Goal: Book appointment/travel/reservation

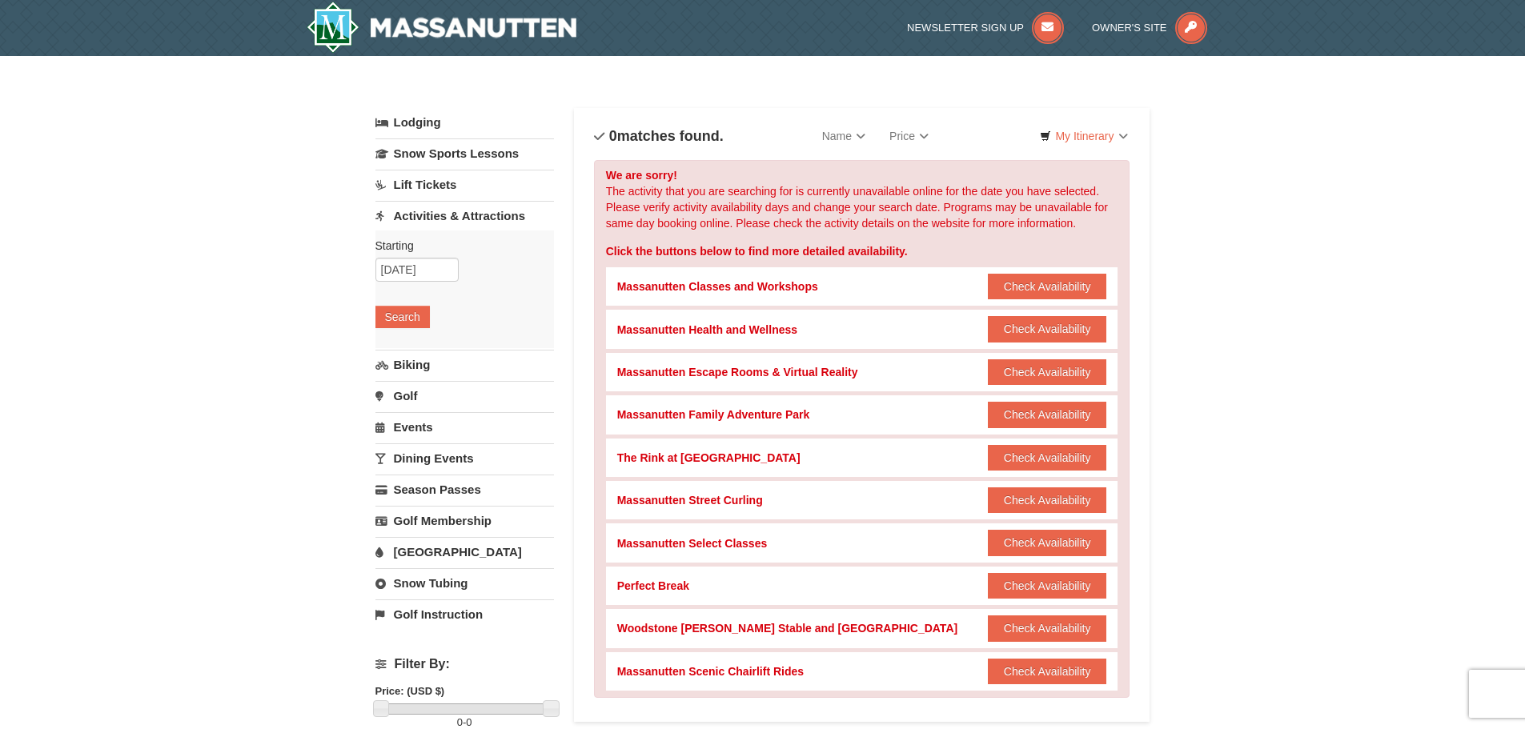
click at [435, 183] on link "Lift Tickets" at bounding box center [464, 185] width 178 height 30
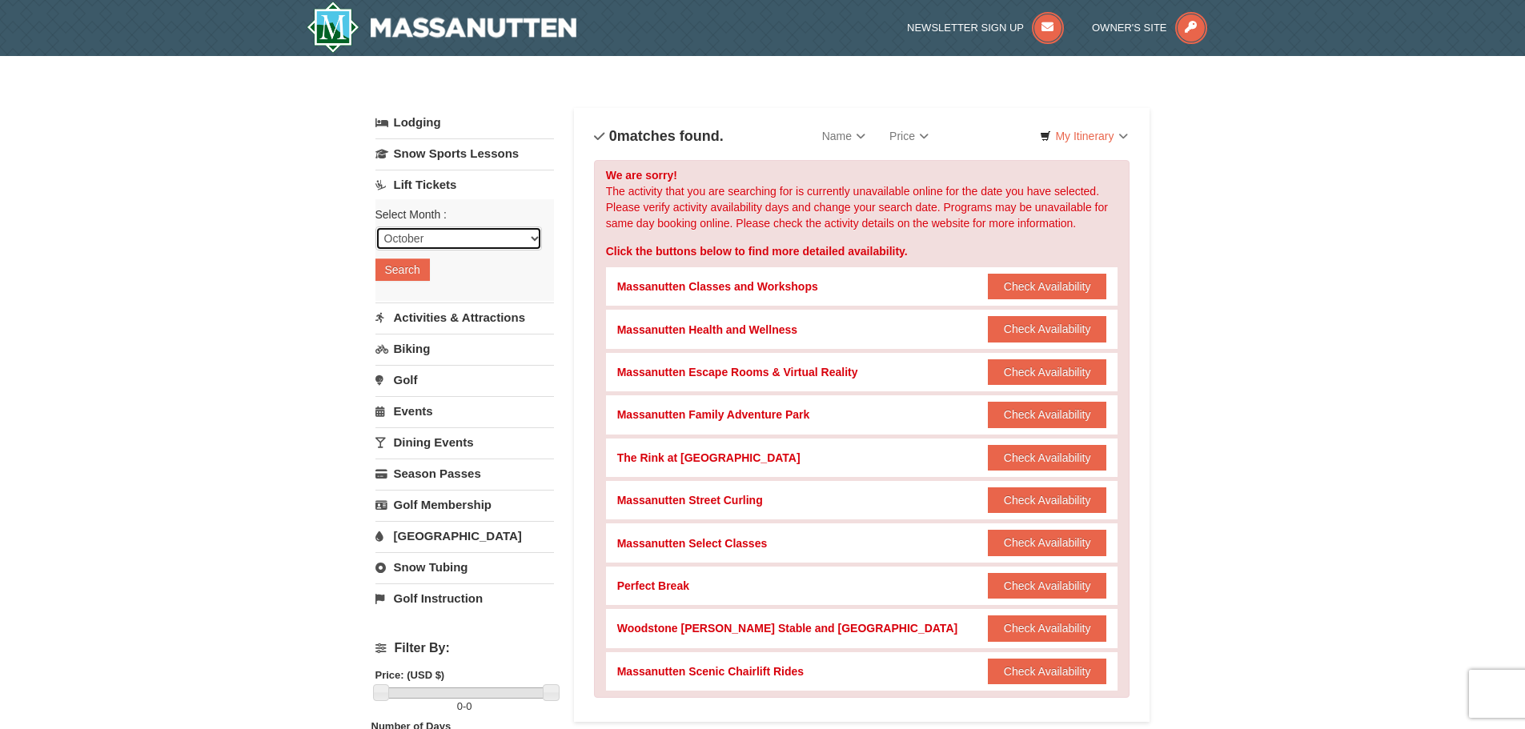
click at [443, 241] on select "October November December January February March April May June July August Sep…" at bounding box center [458, 239] width 166 height 24
click at [317, 242] on div "× Categories List Filter My Itinerary Questions? 1-540-289-9441 Lodging Arrival…" at bounding box center [762, 640] width 1525 height 1169
click at [415, 265] on button "Search" at bounding box center [402, 270] width 54 height 22
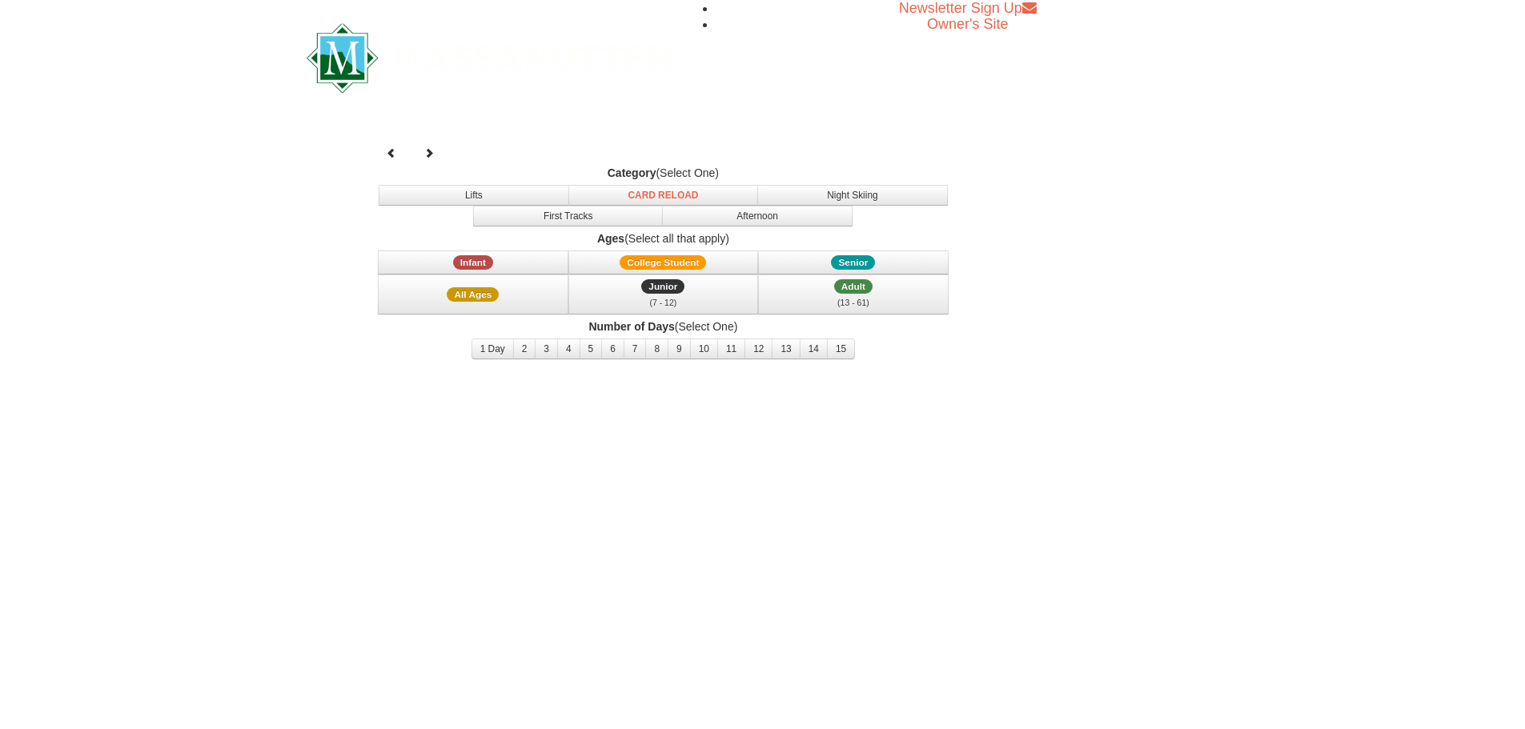
select select "10"
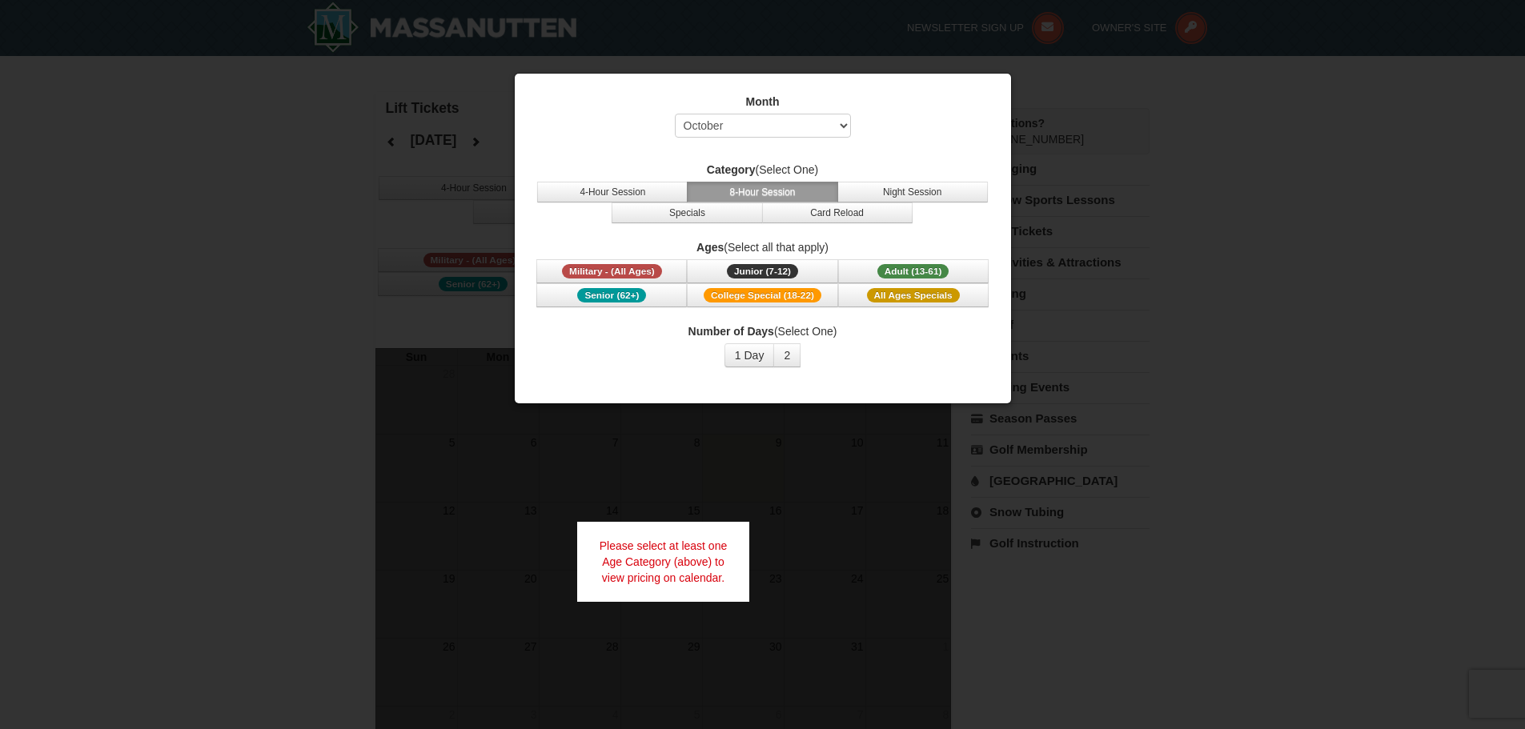
drag, startPoint x: 375, startPoint y: 241, endPoint x: 405, endPoint y: 219, distance: 36.7
click at [376, 243] on div at bounding box center [762, 364] width 1525 height 729
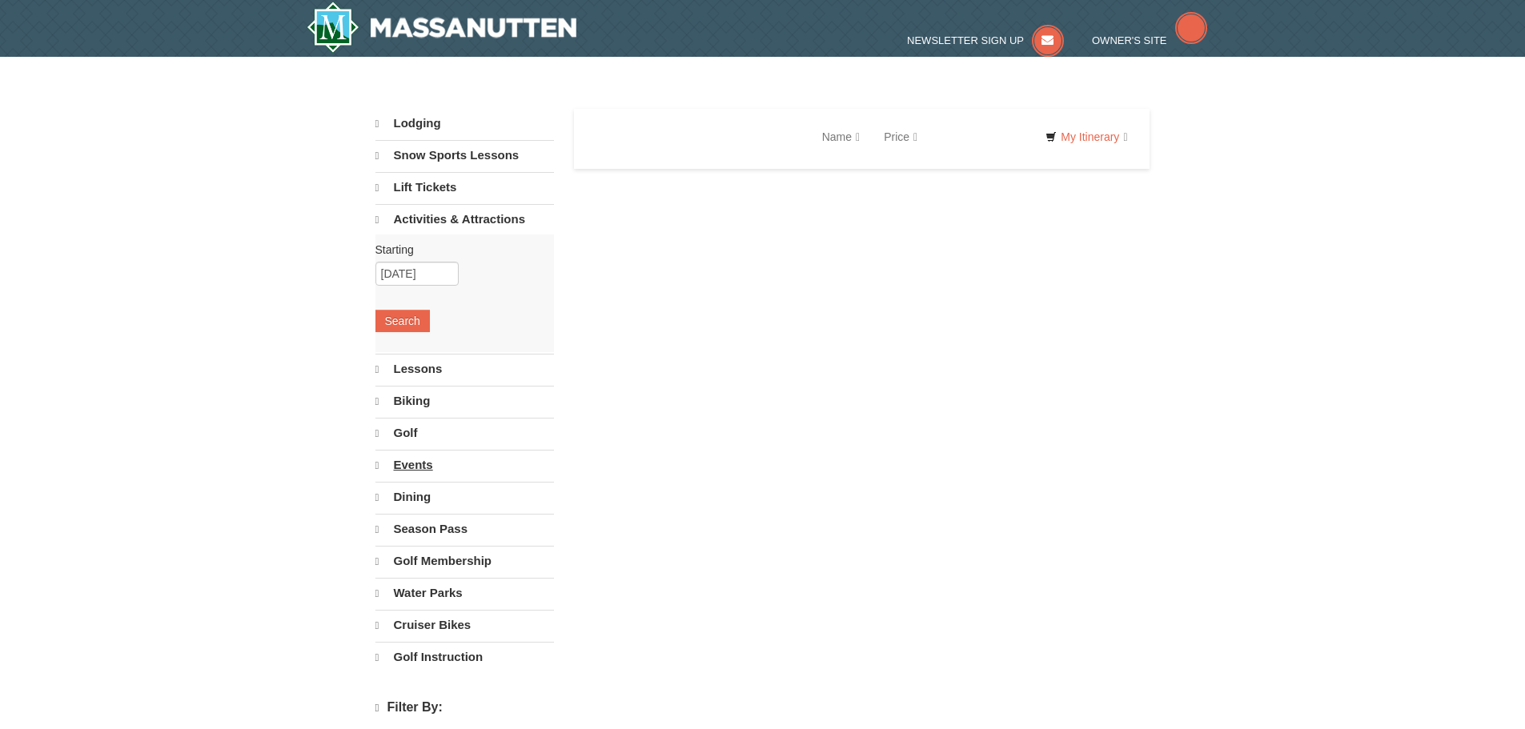
select select "10"
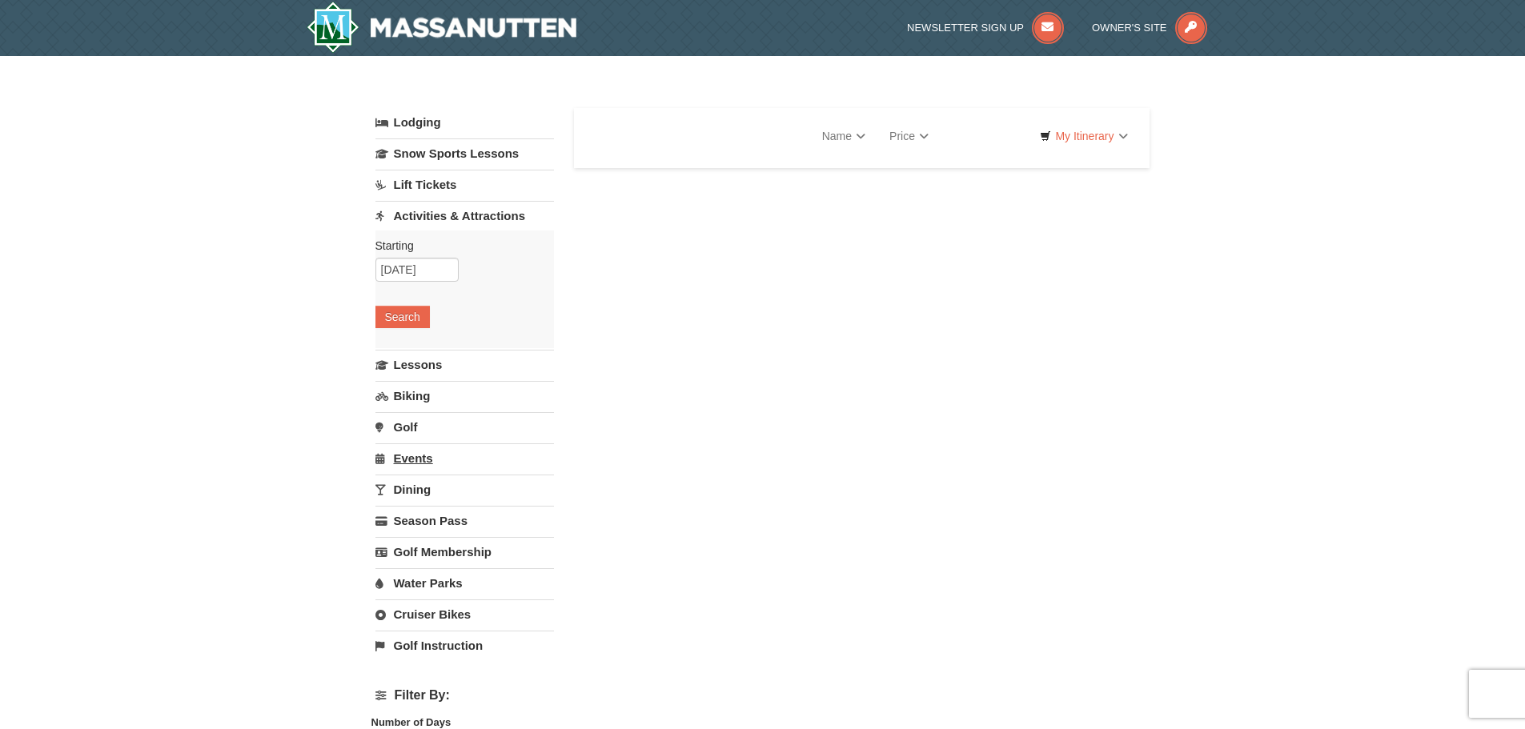
select select "10"
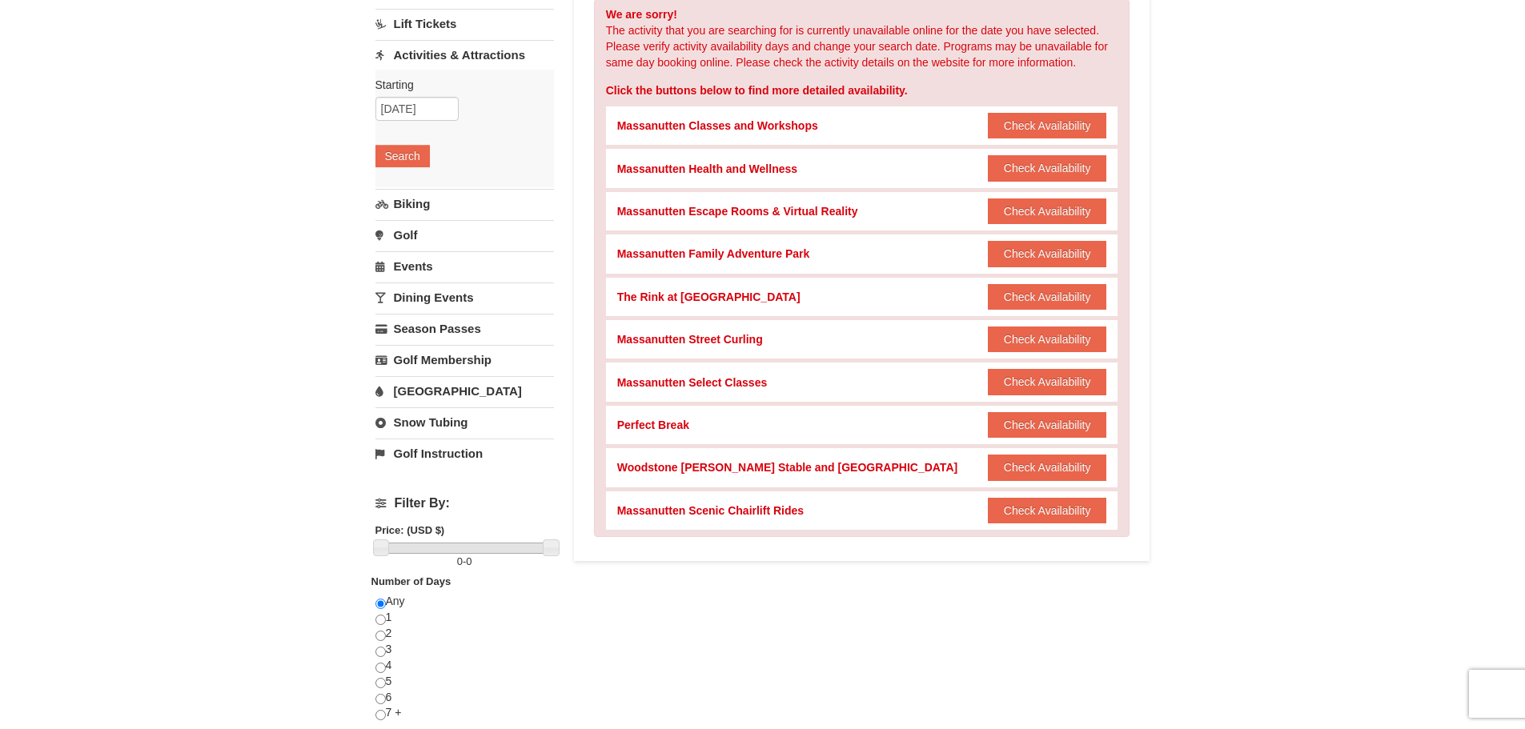
scroll to position [214, 0]
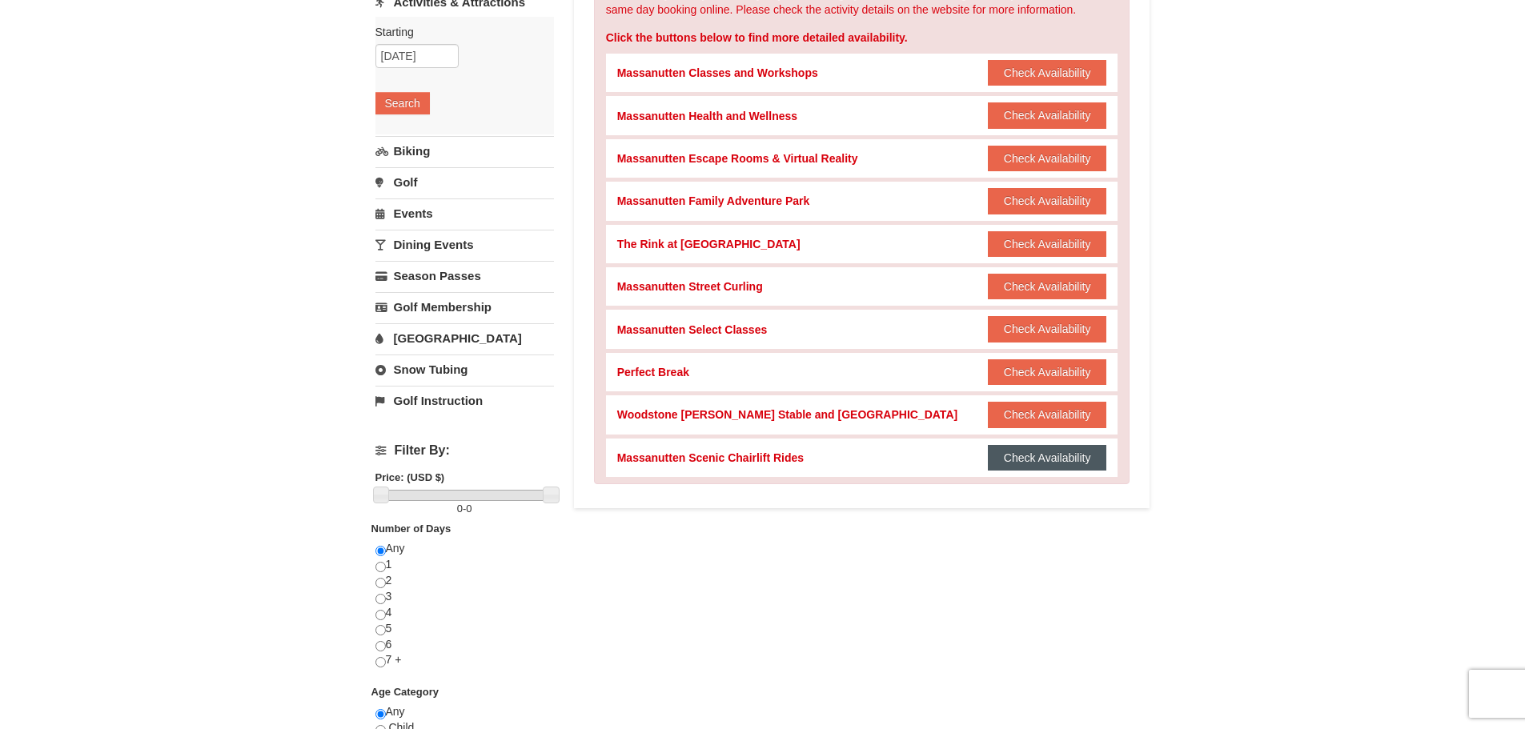
click at [1057, 459] on button "Check Availability" at bounding box center [1047, 458] width 119 height 26
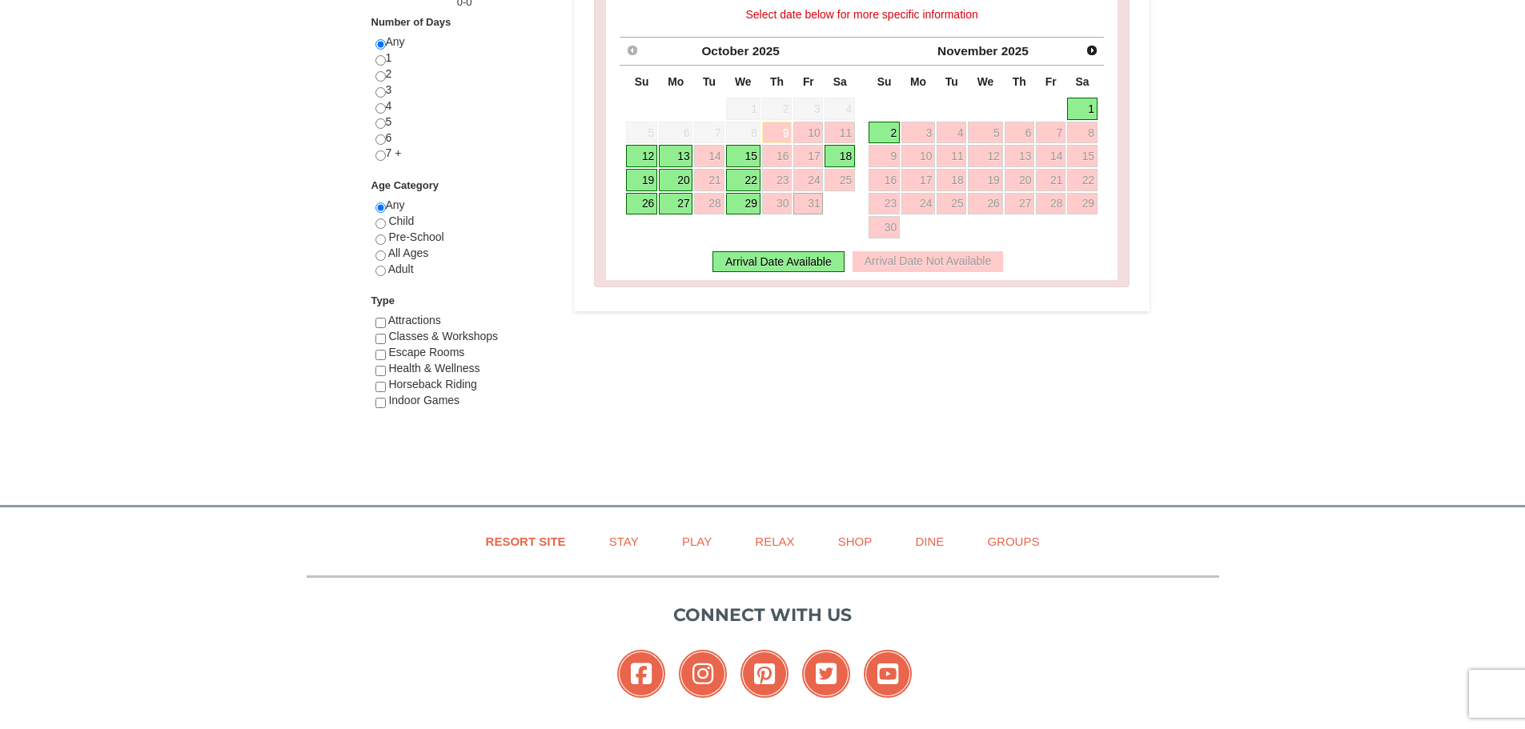
scroll to position [880, 0]
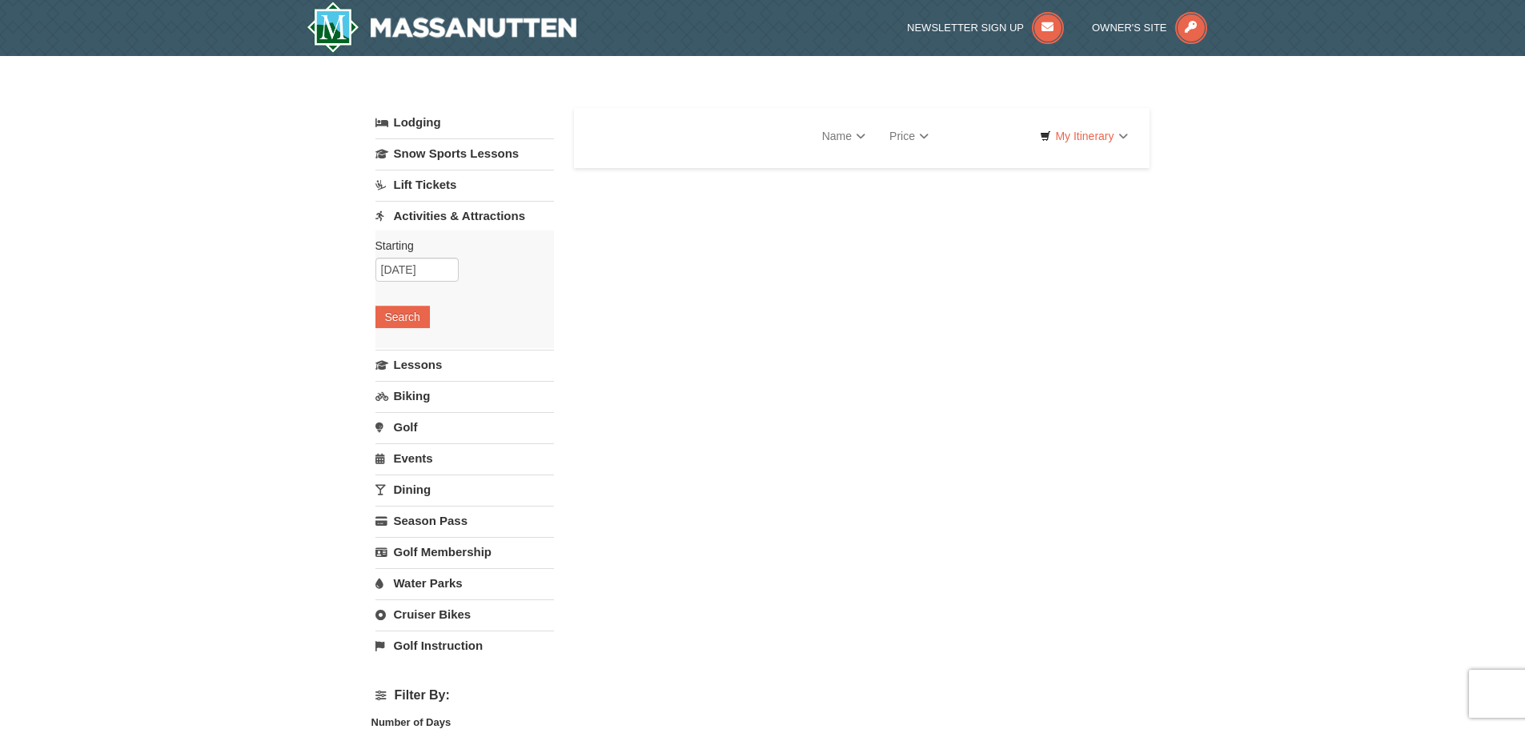
select select "10"
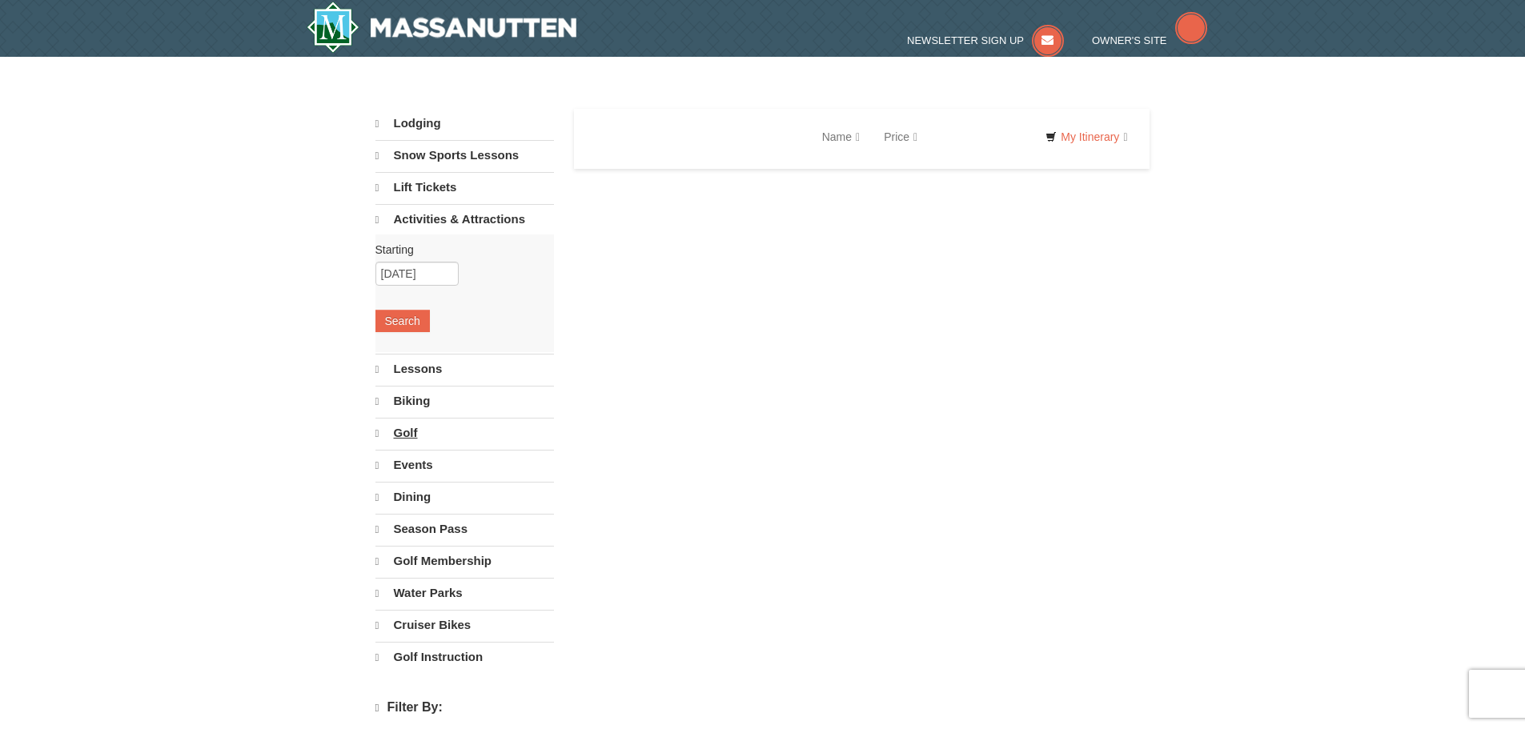
select select "10"
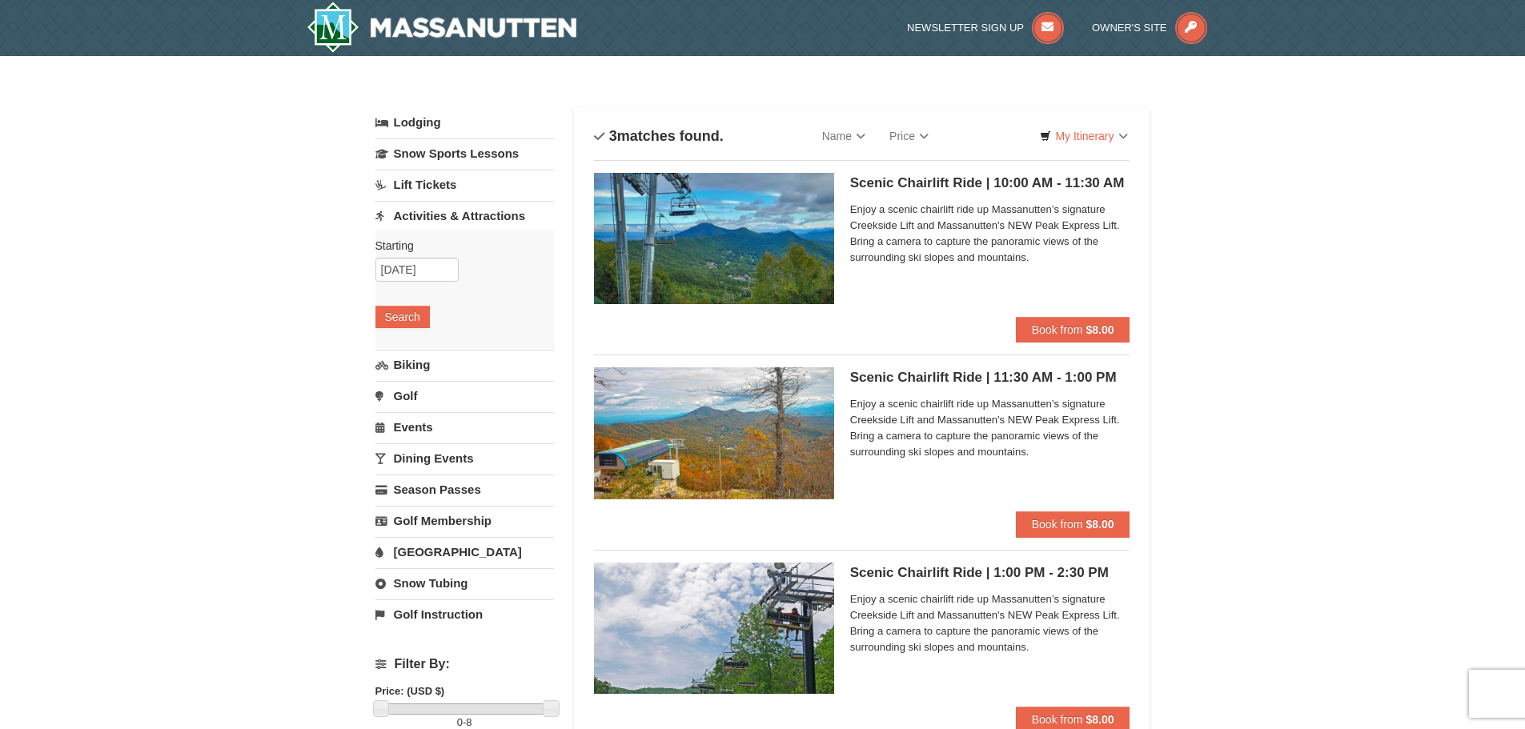
click at [883, 379] on h5 "Scenic Chairlift Ride | 11:30 AM - 1:00 PM Massanutten Scenic Chairlift Rides" at bounding box center [990, 378] width 280 height 16
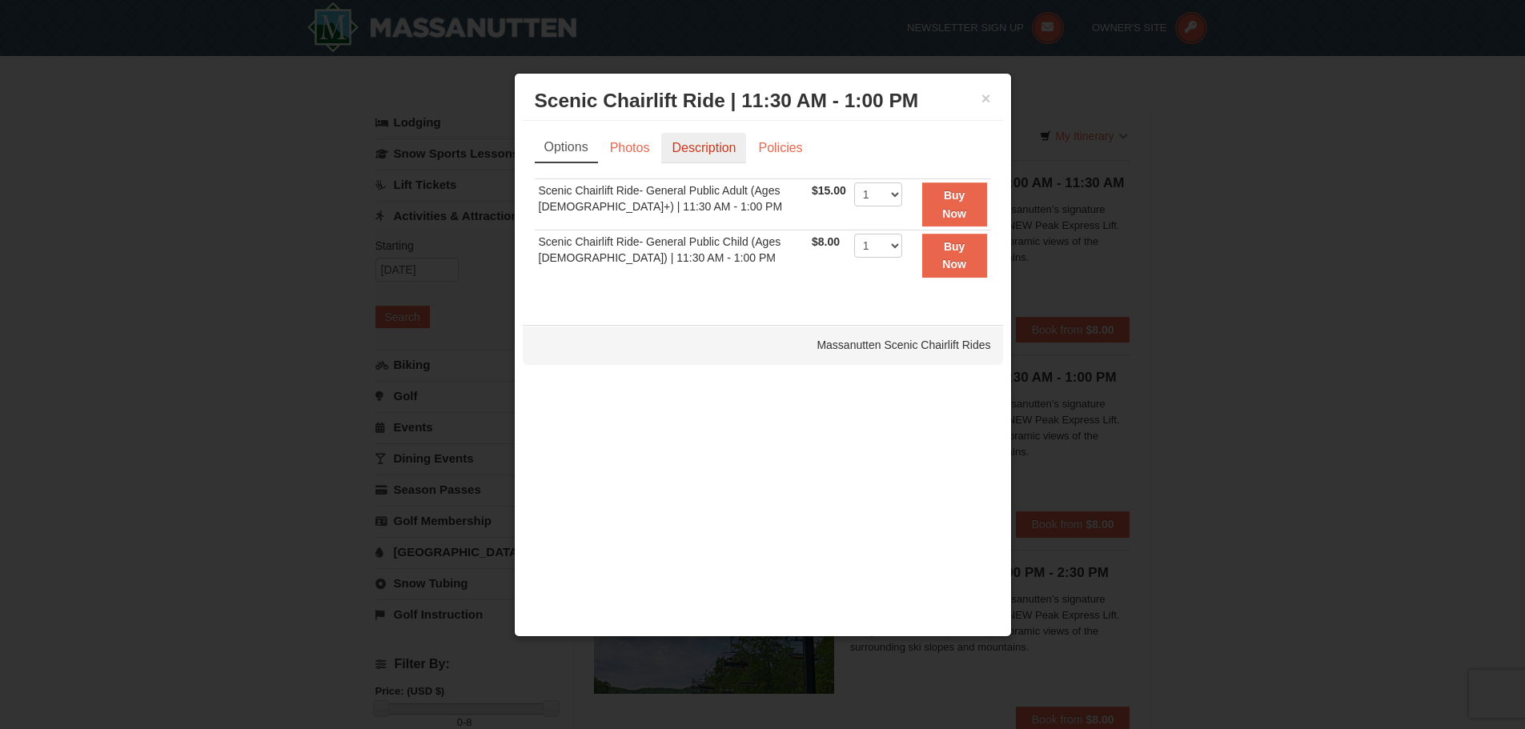
click at [698, 145] on link "Description" at bounding box center [703, 148] width 85 height 30
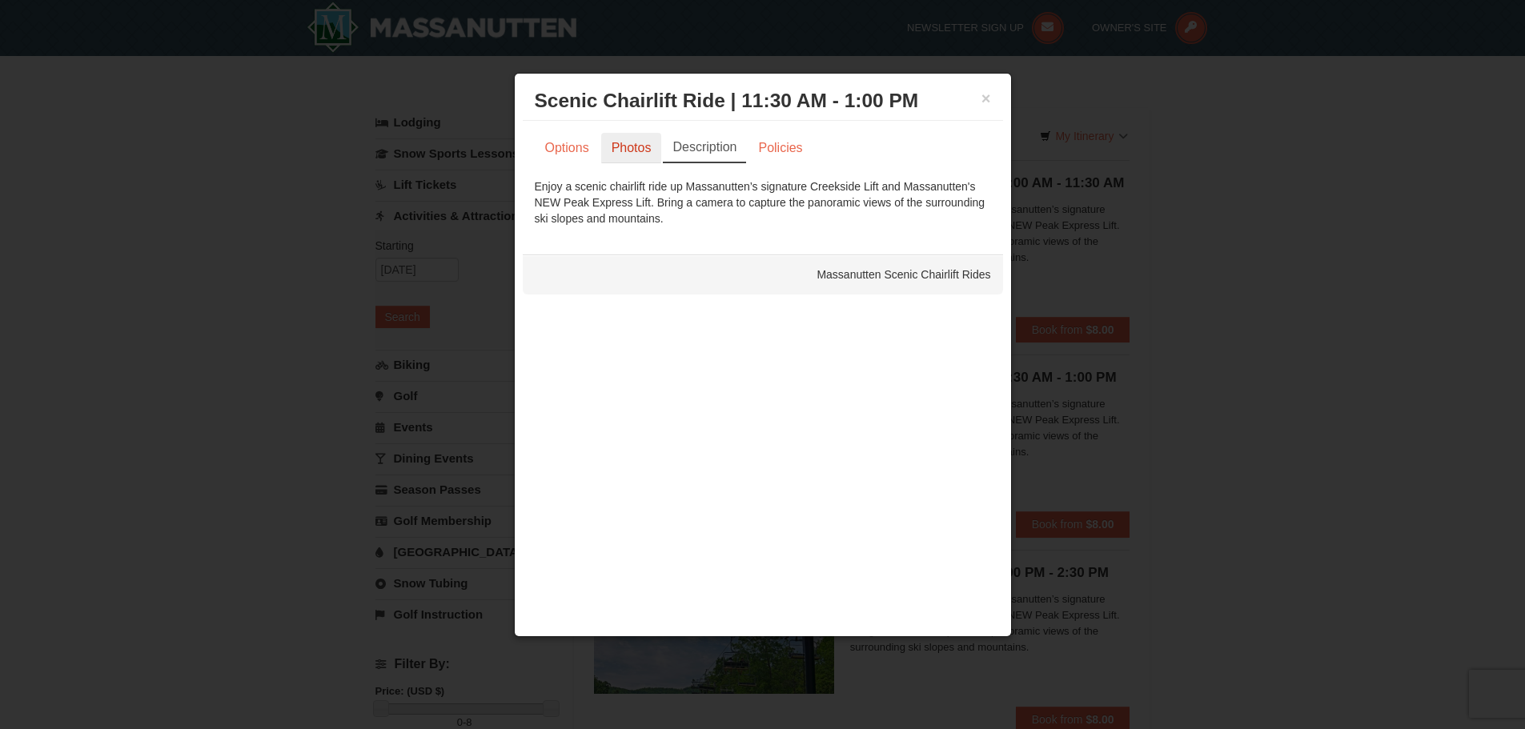
click at [647, 146] on link "Photos" at bounding box center [631, 148] width 61 height 30
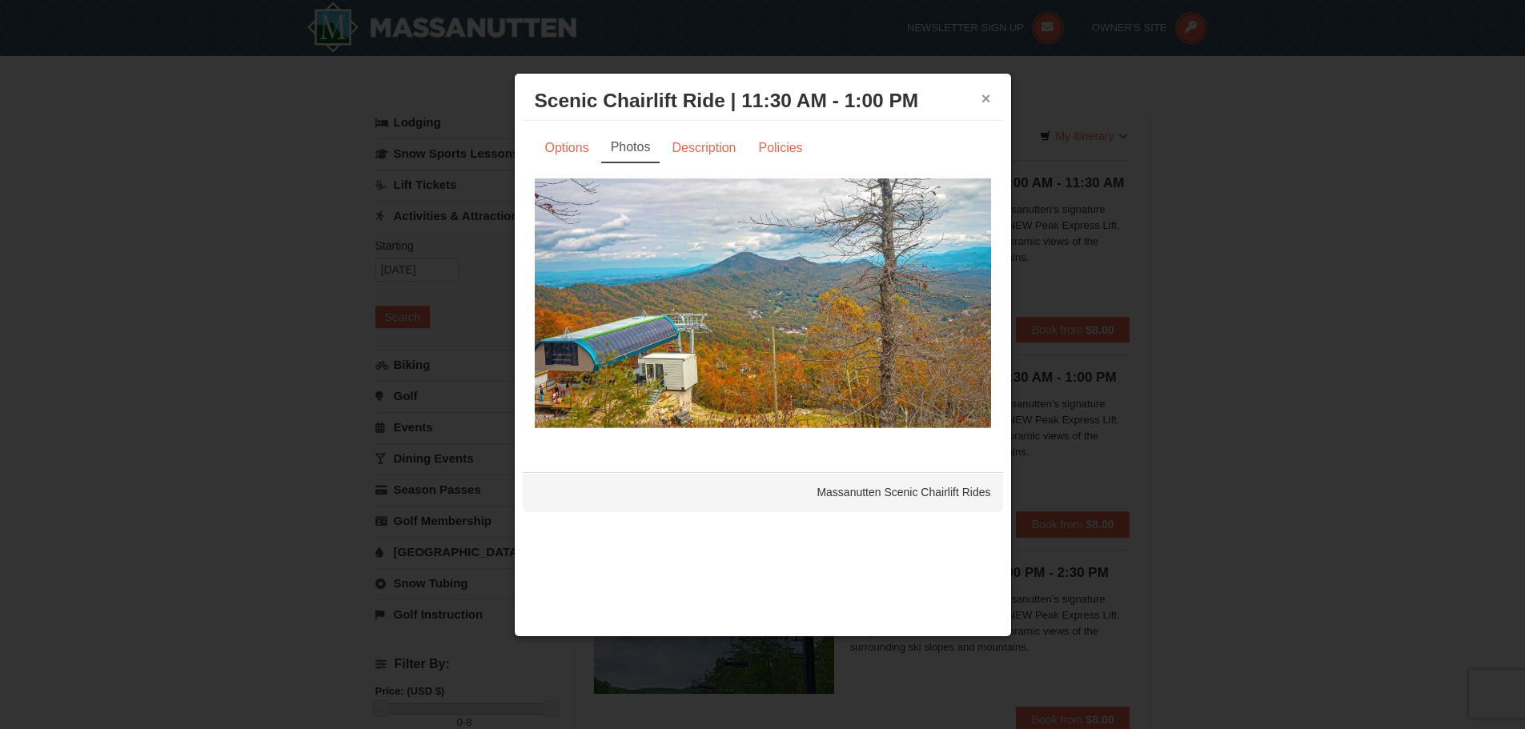
click at [987, 100] on button "×" at bounding box center [986, 98] width 10 height 16
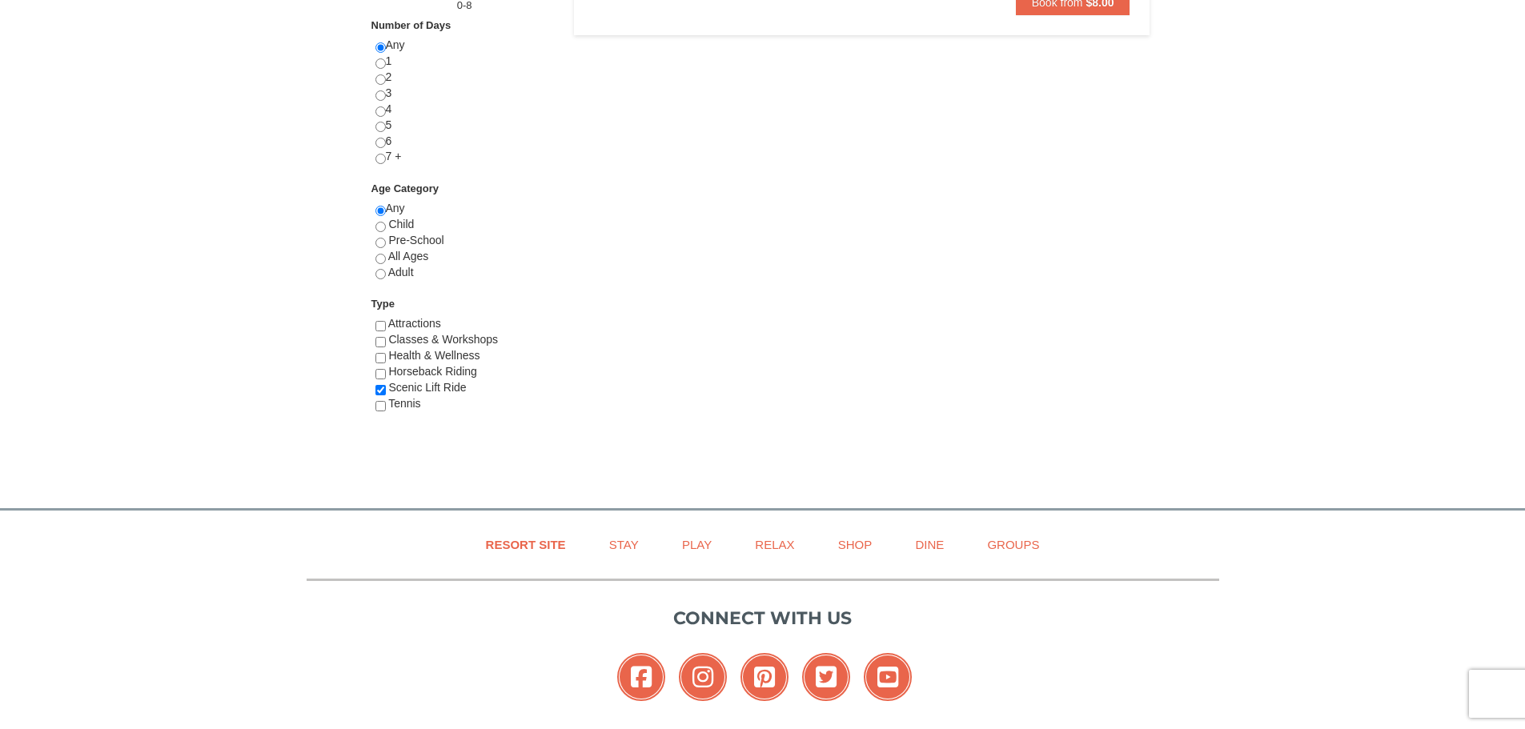
scroll to position [880, 0]
